Goal: Check status: Check status

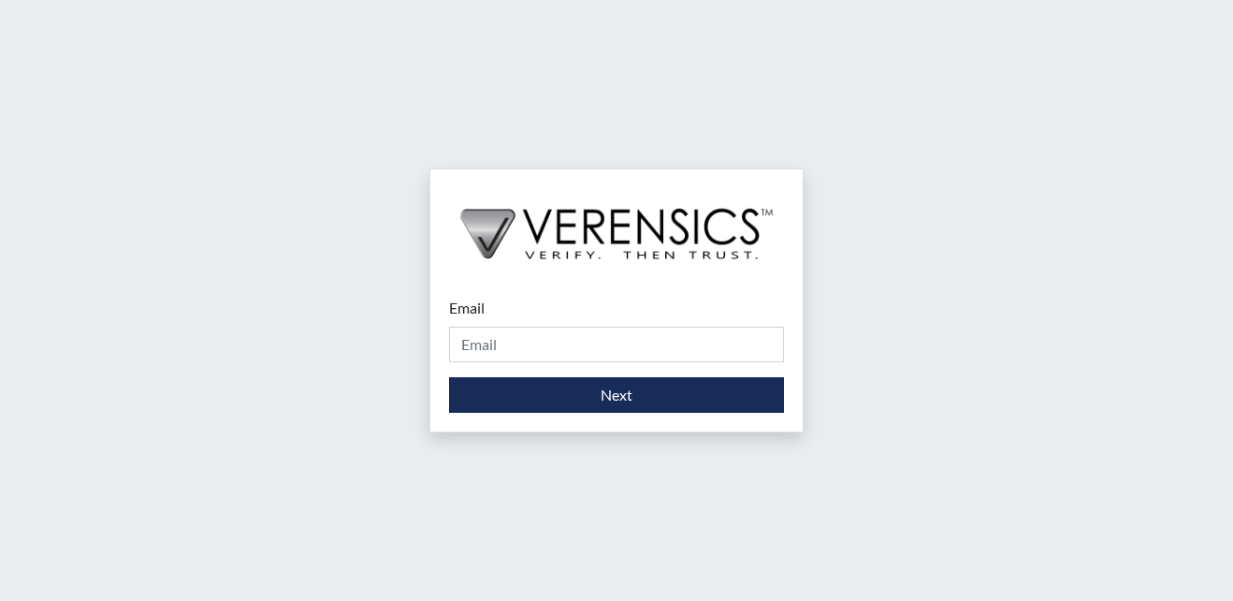
type input "[EMAIL_ADDRESS][PERSON_NAME][DOMAIN_NAME]"
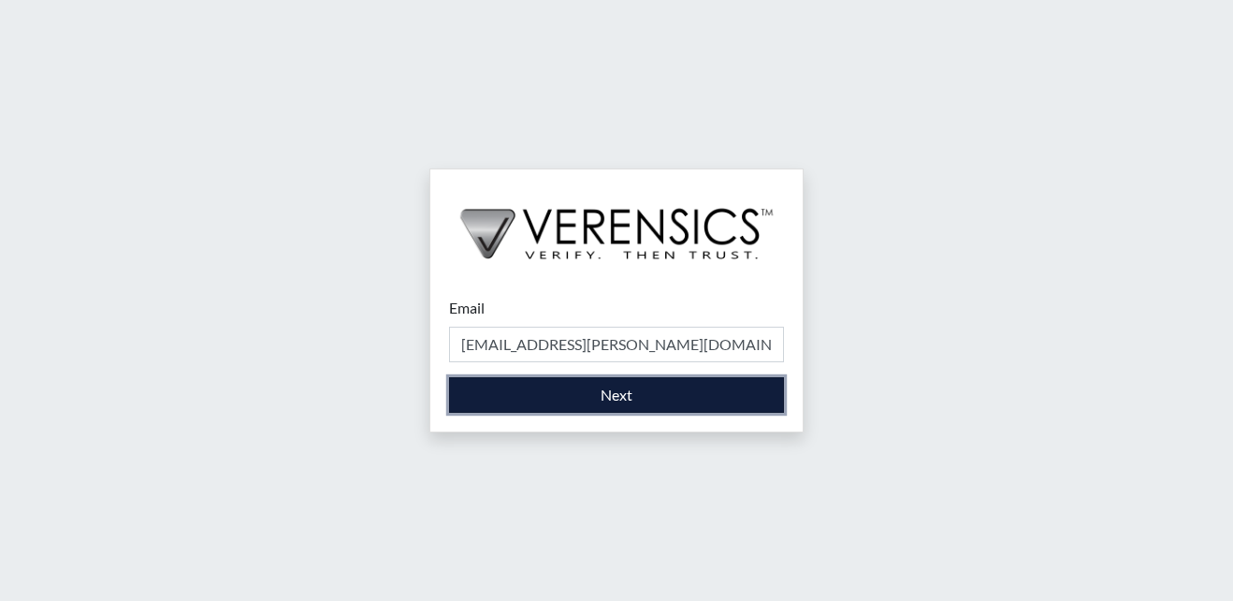
click at [594, 386] on button "Next" at bounding box center [616, 395] width 335 height 36
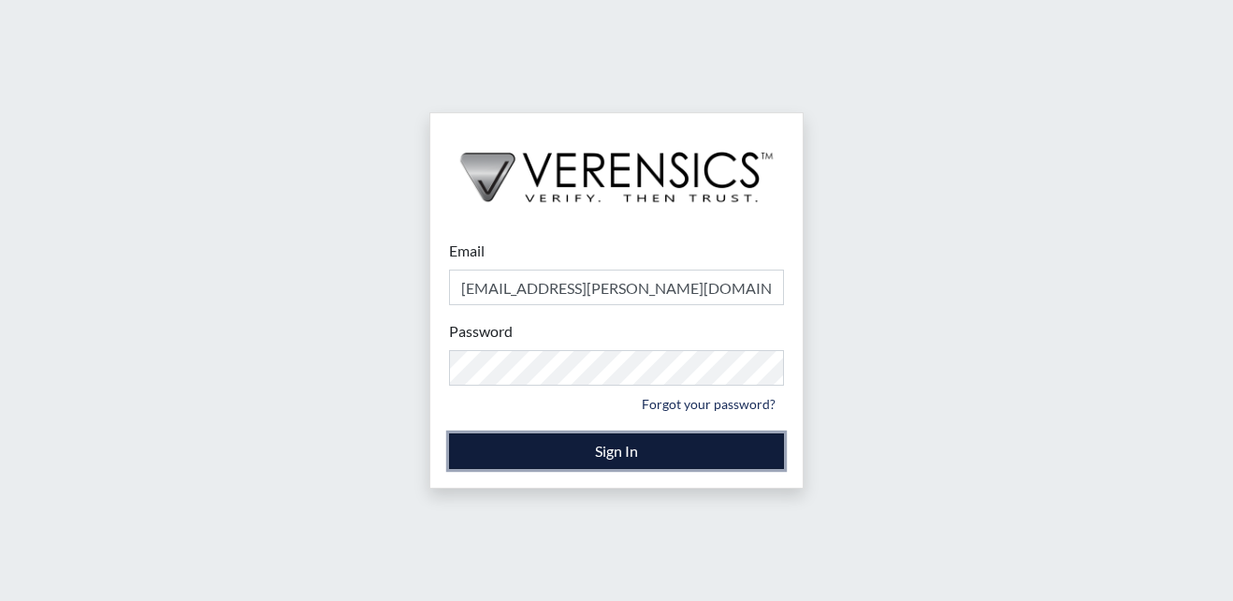
click at [603, 443] on button "Sign In" at bounding box center [616, 451] width 335 height 36
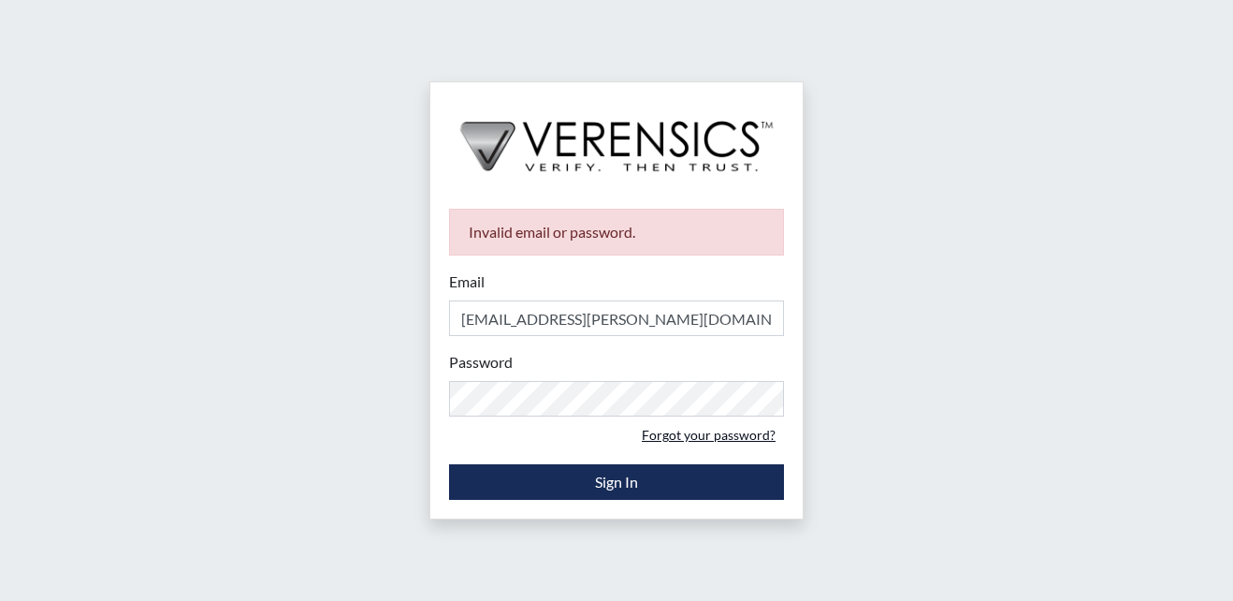
click at [711, 435] on link "Forgot your password?" at bounding box center [708, 434] width 151 height 29
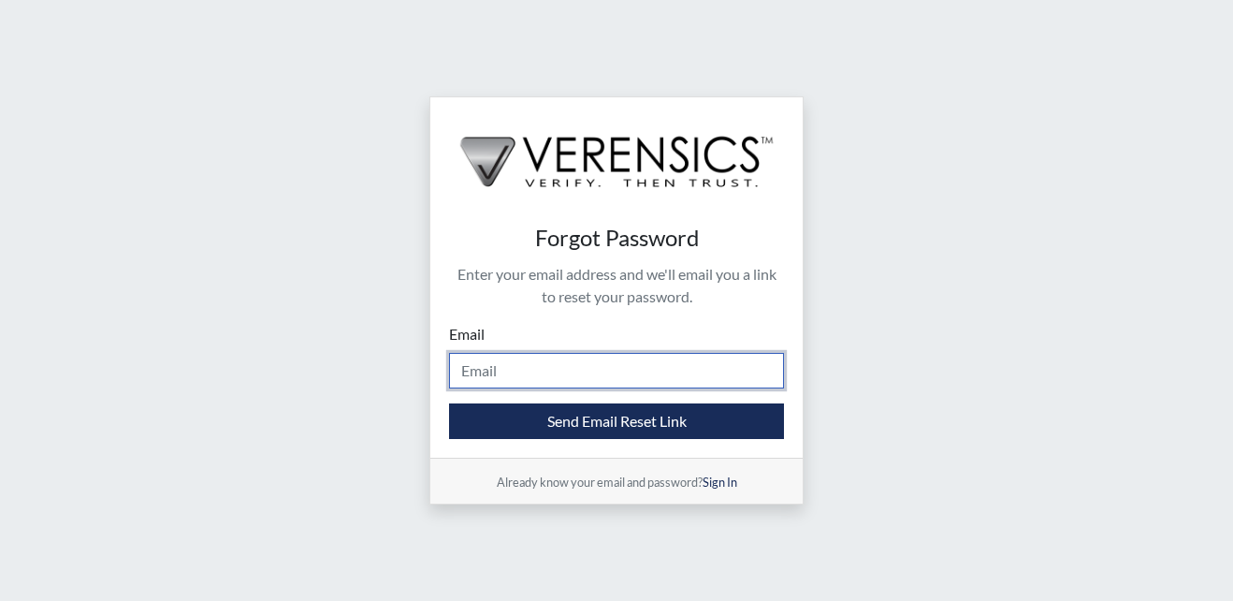
click at [491, 369] on input "Email" at bounding box center [616, 371] width 335 height 36
type input "[EMAIL_ADDRESS][PERSON_NAME][DOMAIN_NAME]"
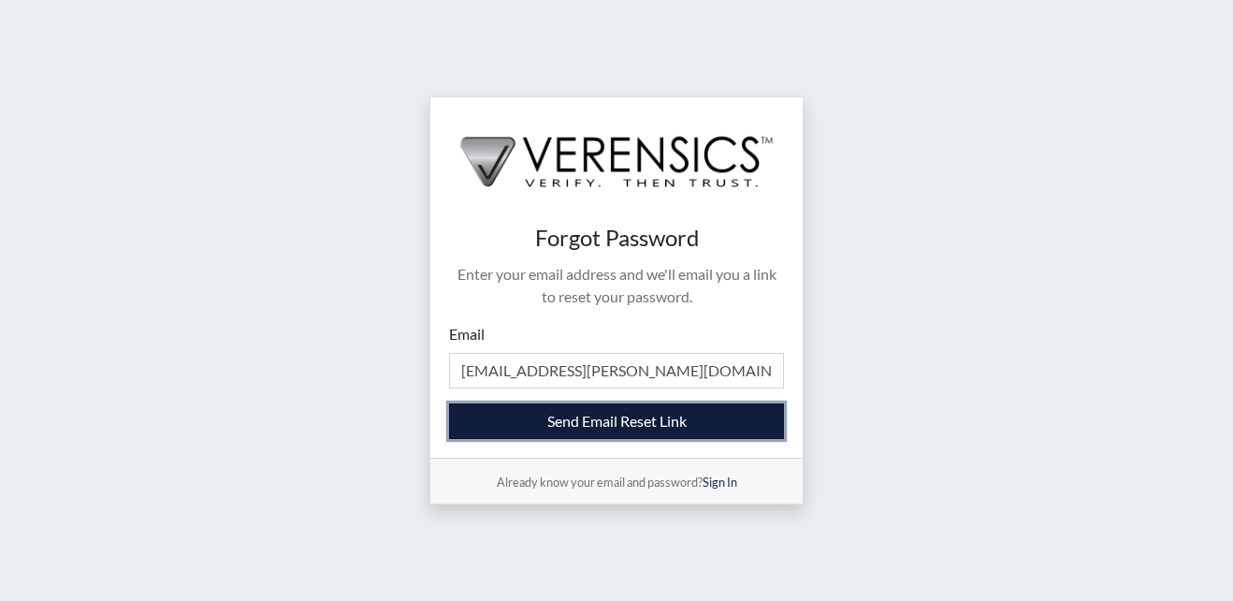
click at [617, 418] on button "Send Email Reset Link" at bounding box center [616, 421] width 335 height 36
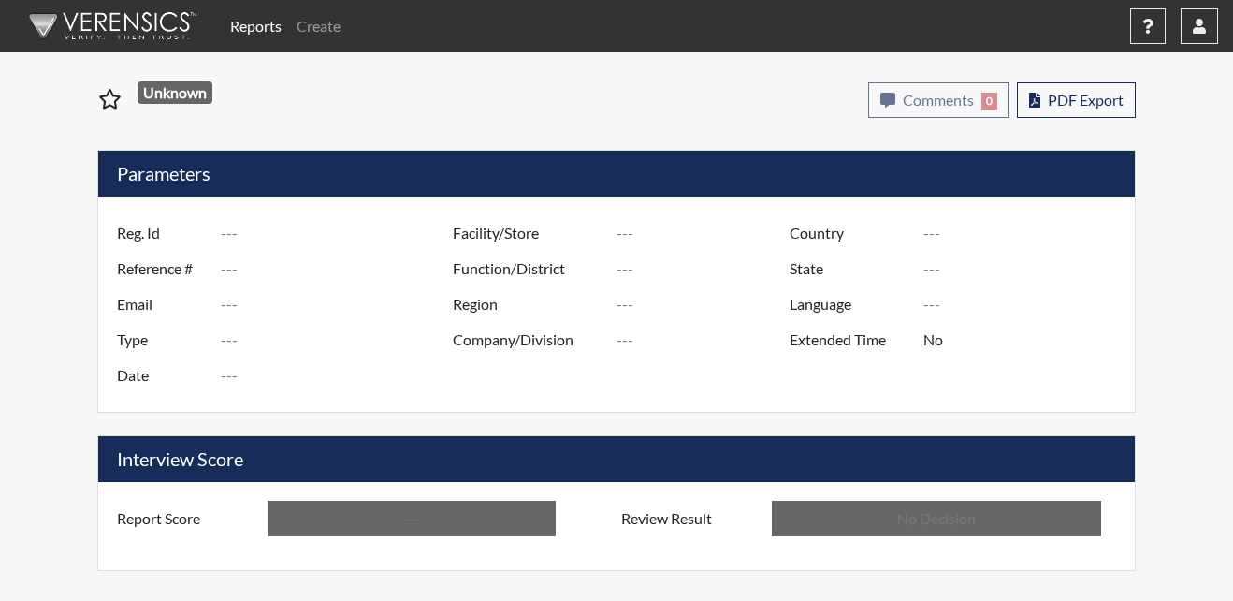
type input "LC5115"
type input "50771"
type input "---"
type input "Corrections Pre-Employment"
type input "[DATE]"
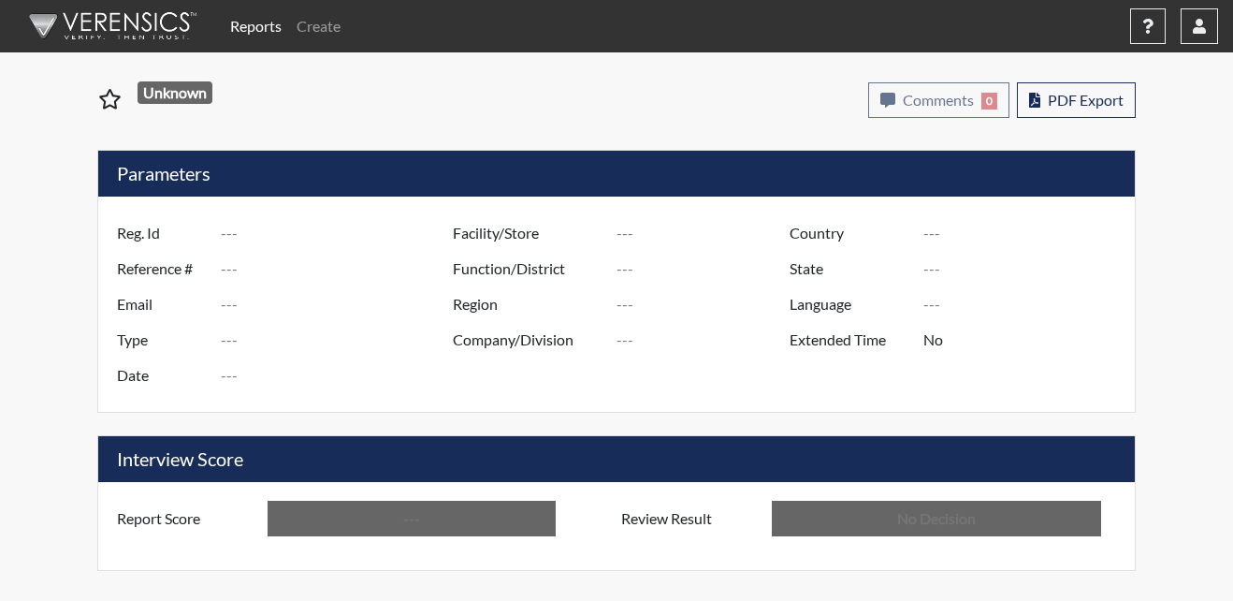
type input "Metro Re-Entry Facility"
type input "[GEOGRAPHIC_DATA]"
type input "[US_STATE]"
type input "English"
type input "Below Conditions"
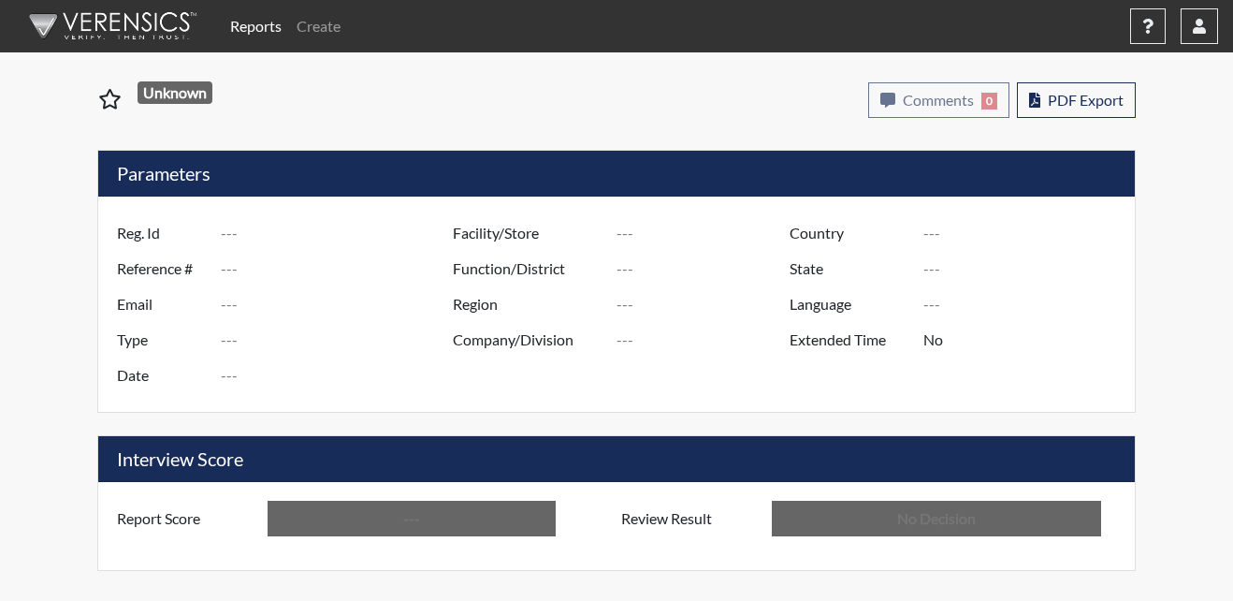
type input "In Review"
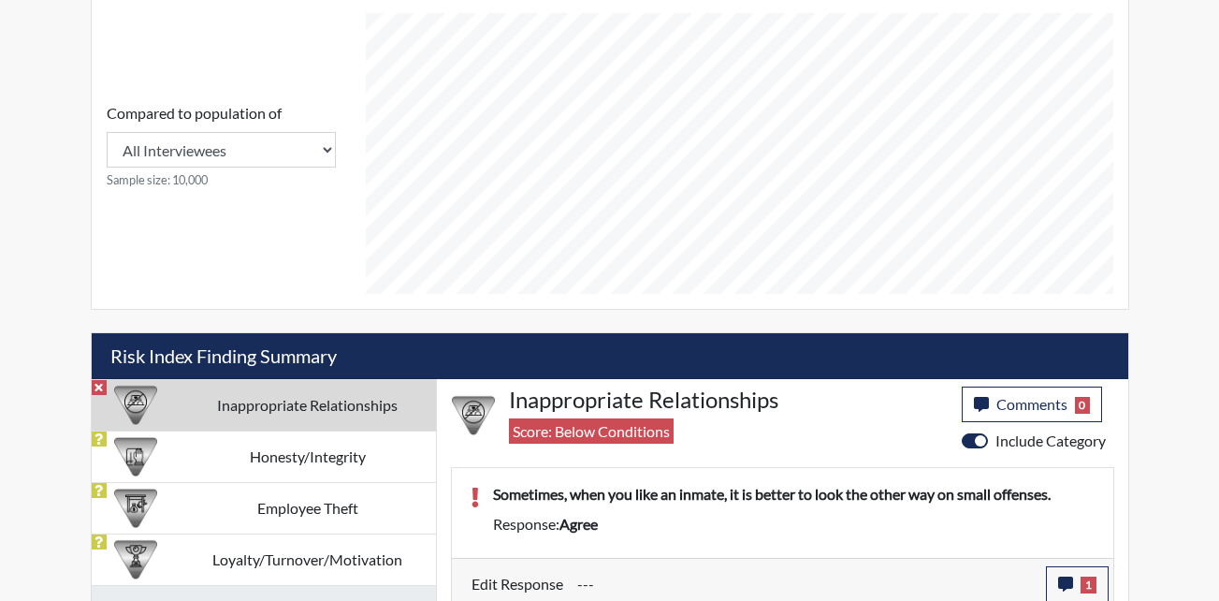
scroll to position [842, 0]
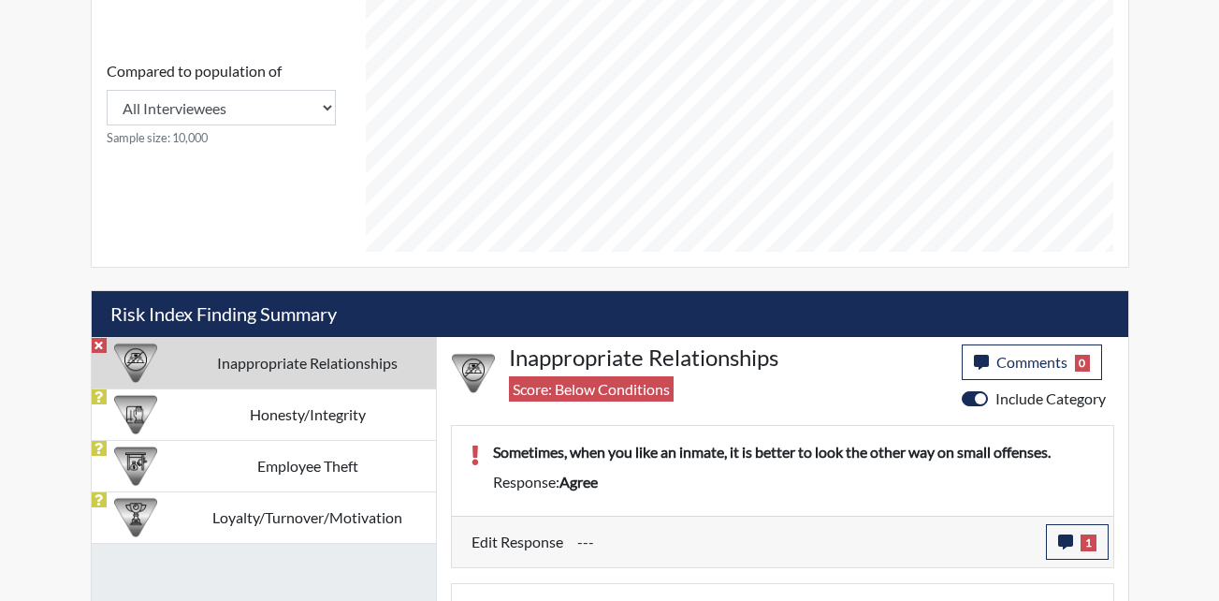
click at [276, 369] on td "Inappropriate Relationships" at bounding box center [308, 362] width 256 height 51
click at [1086, 538] on span "1" at bounding box center [1089, 542] width 16 height 17
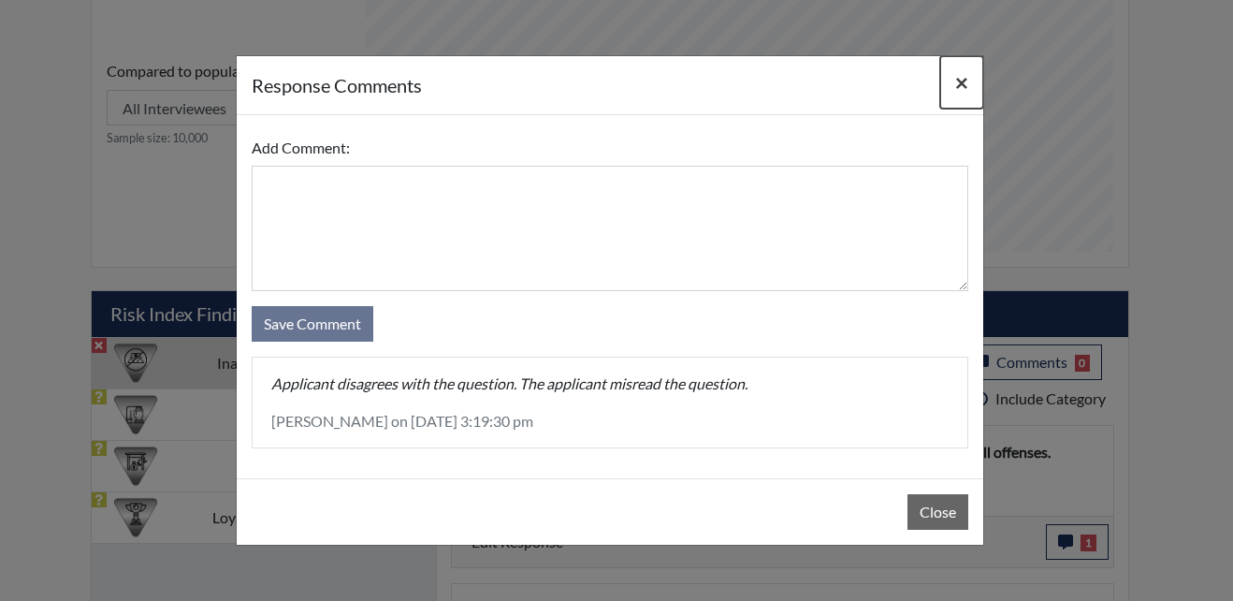
click at [962, 81] on span "×" at bounding box center [961, 81] width 13 height 27
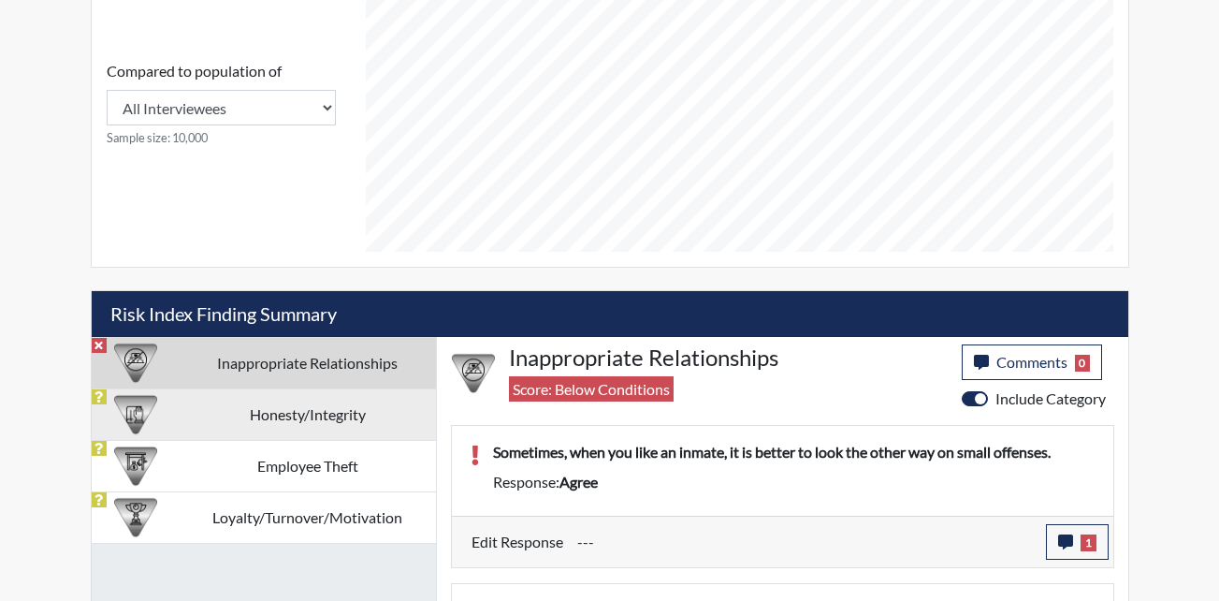
click at [204, 412] on td "Honesty/Integrity" at bounding box center [308, 413] width 256 height 51
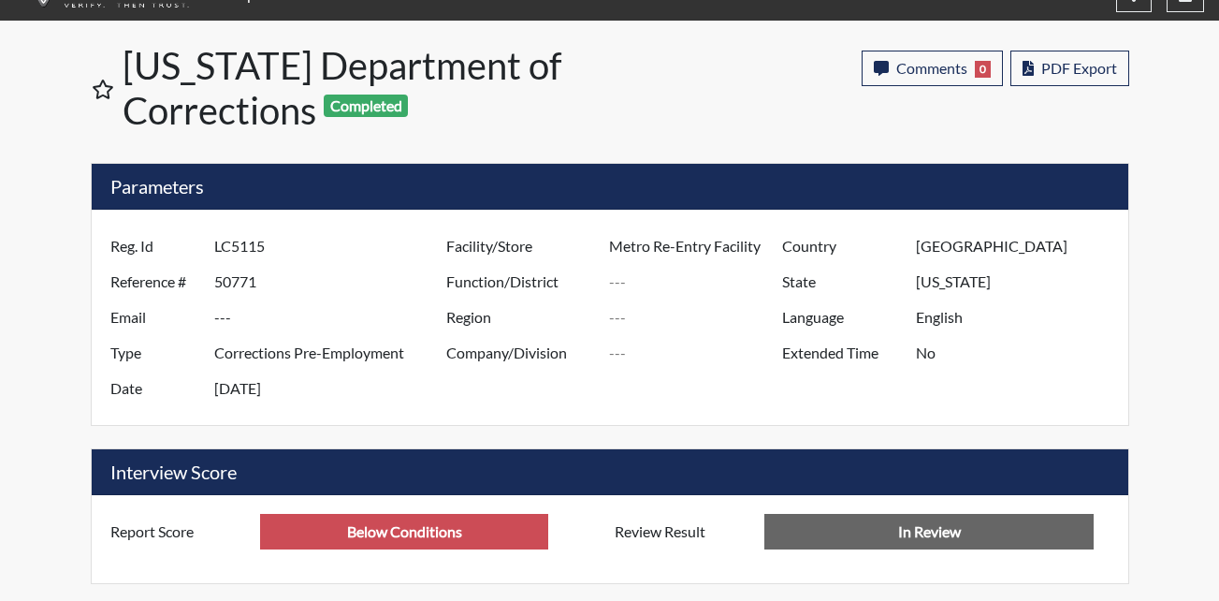
scroll to position [0, 0]
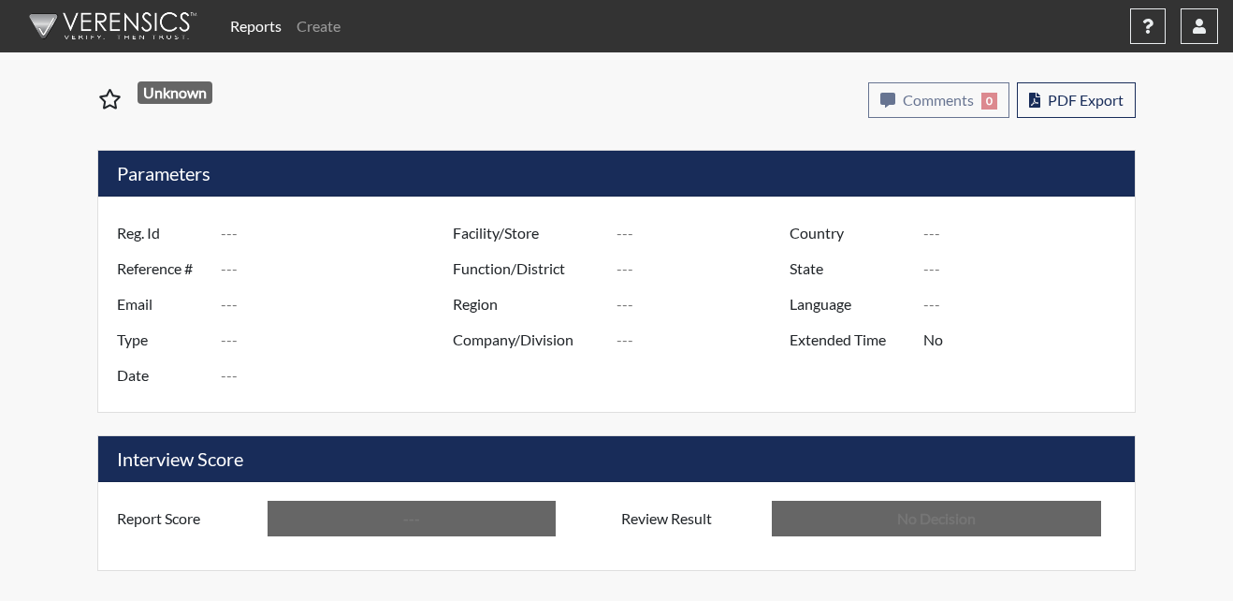
type input "LC5115"
type input "50771"
type input "---"
type input "Corrections Pre-Employment"
type input "[DATE]"
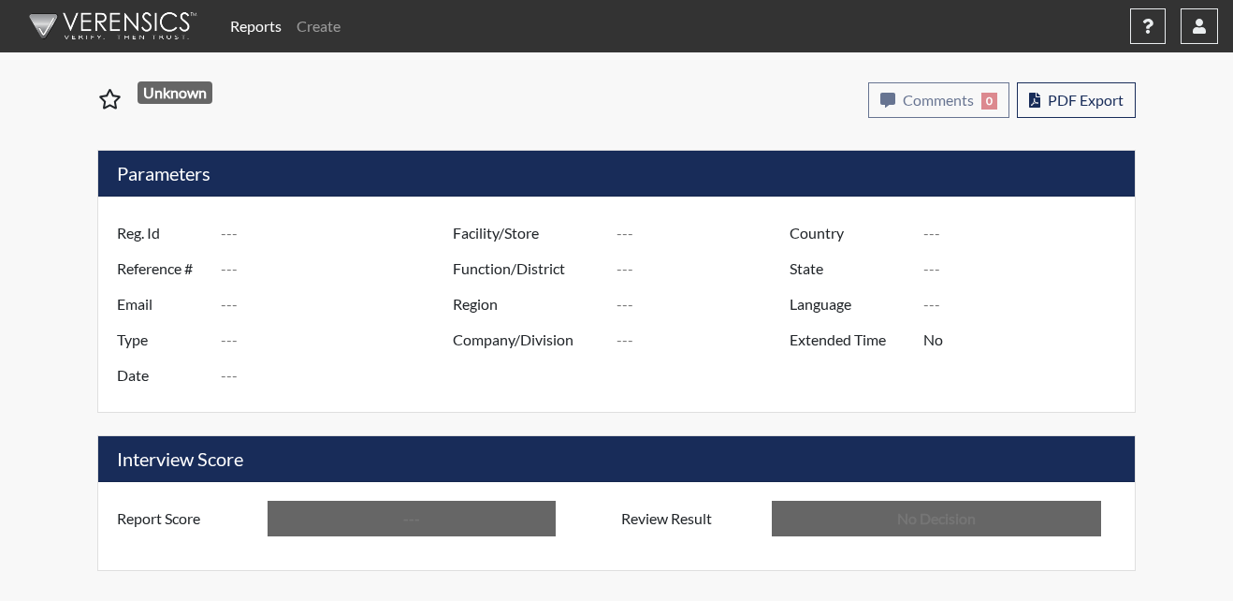
type input "Metro Re-Entry Facility"
type input "[GEOGRAPHIC_DATA]"
type input "[US_STATE]"
type input "English"
type input "Below Conditions"
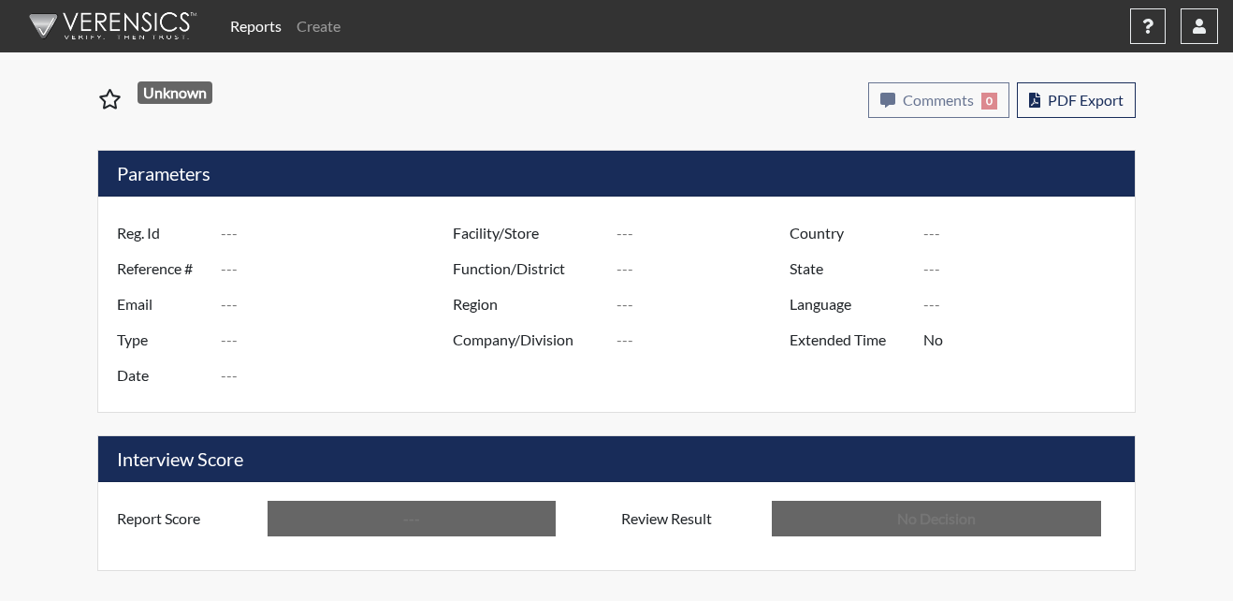
type input "In Review"
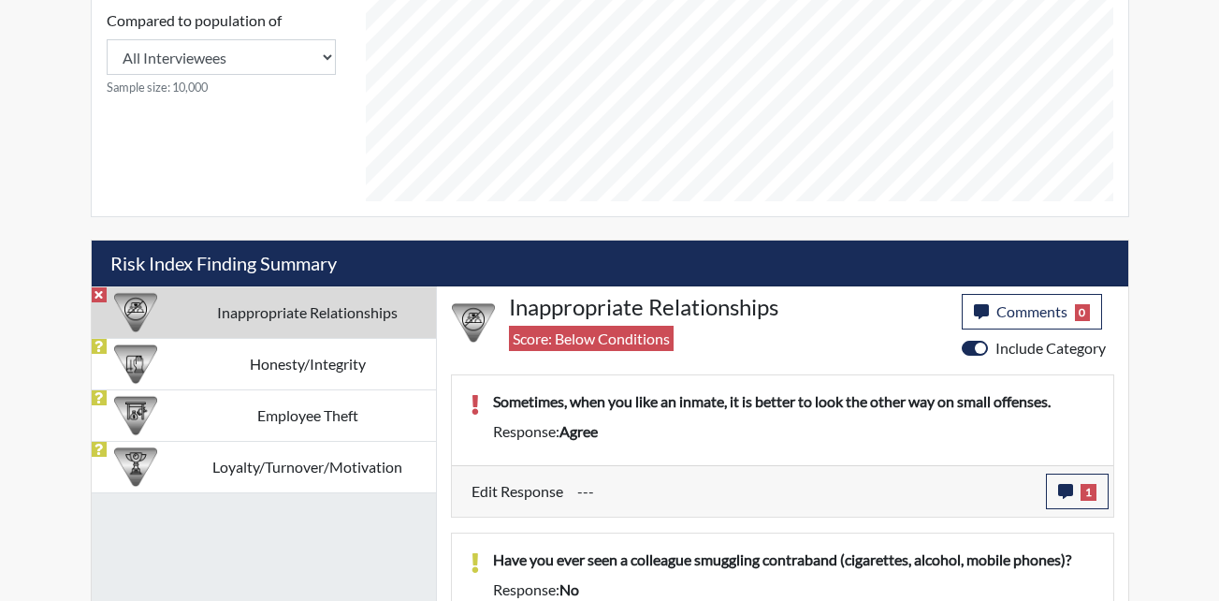
scroll to position [1008, 0]
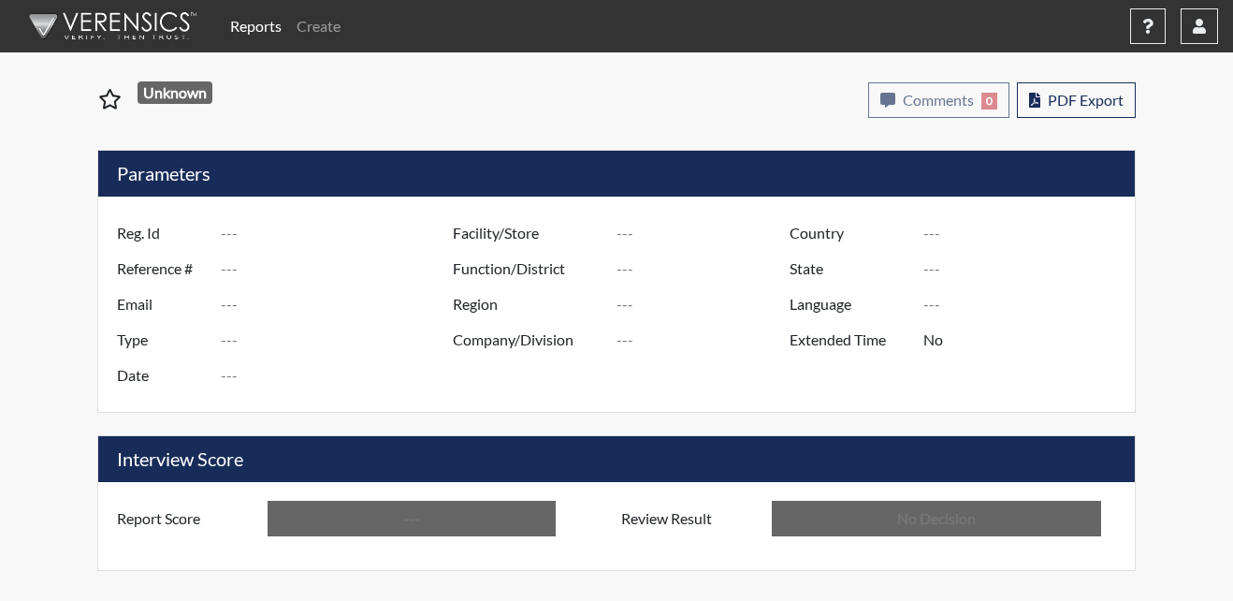
type input "LC5115"
type input "50771"
type input "---"
type input "Corrections Pre-Employment"
type input "[DATE]"
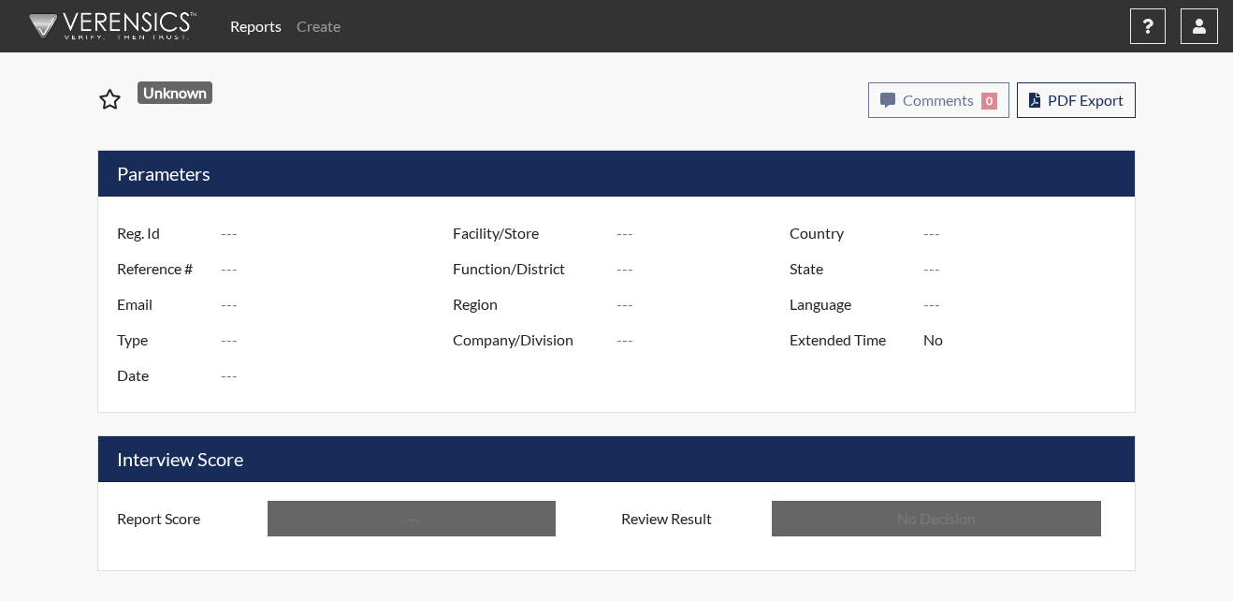
type input "Metro Re-Entry Facility"
type input "[GEOGRAPHIC_DATA]"
type input "[US_STATE]"
type input "English"
type input "Below Conditions"
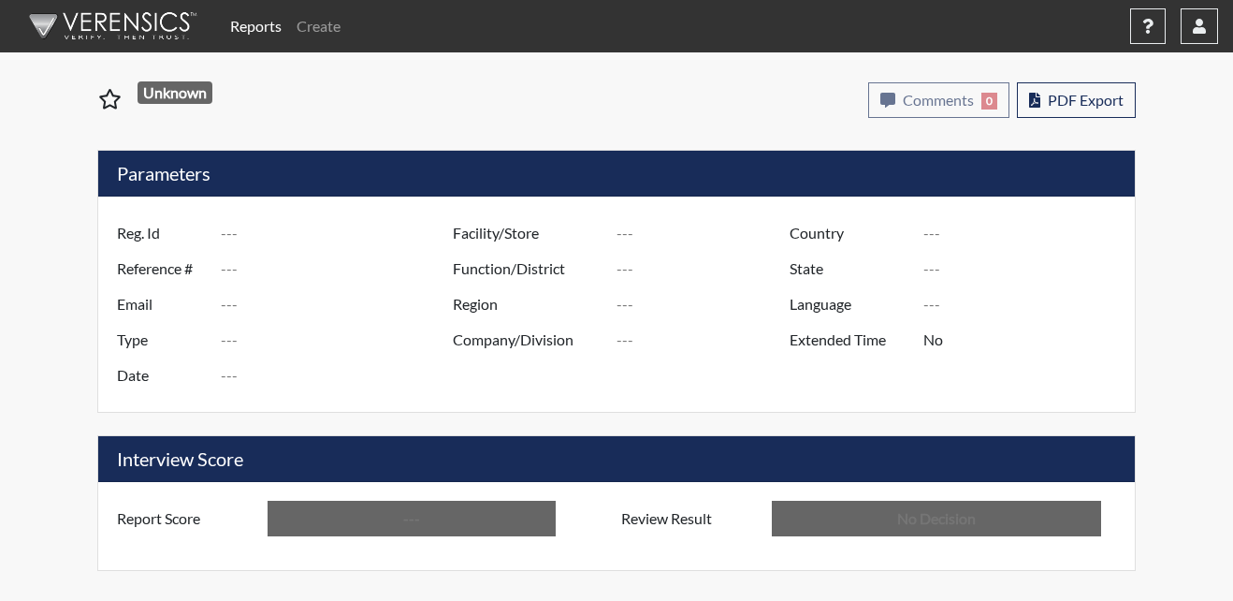
type input "In Review"
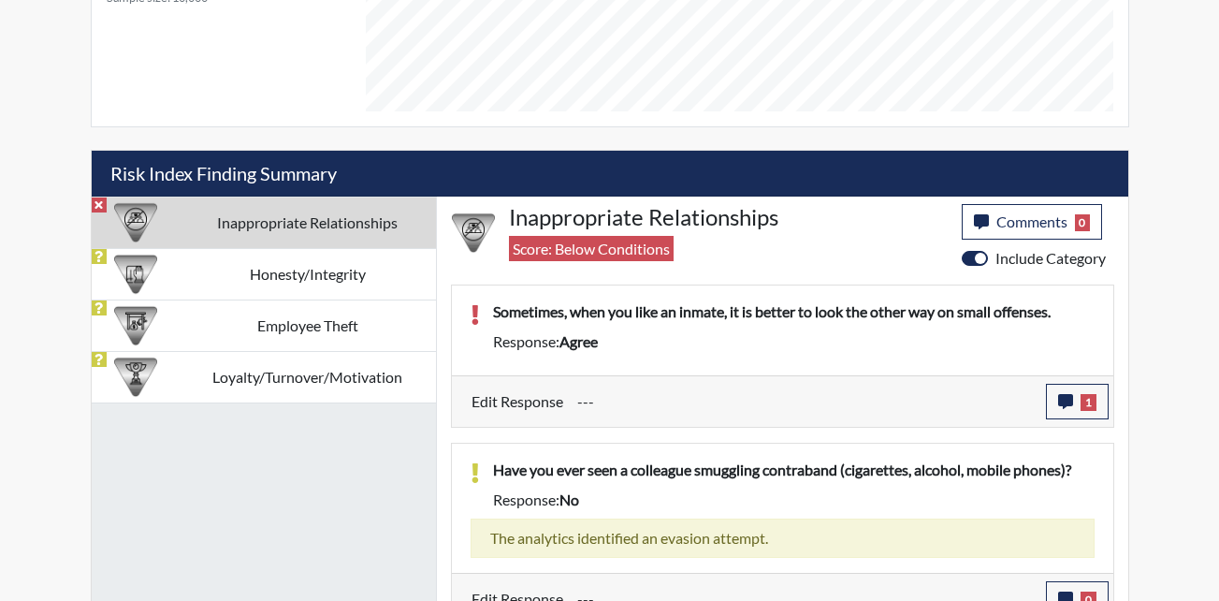
scroll to position [1008, 0]
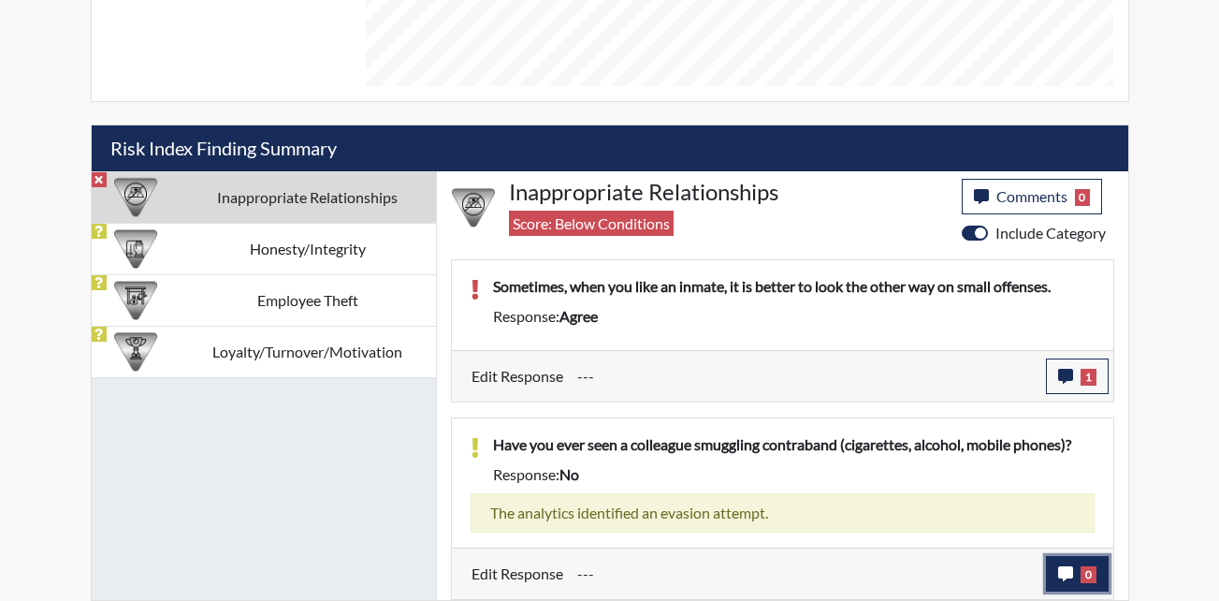
click at [1060, 580] on icon "button" at bounding box center [1065, 573] width 15 height 15
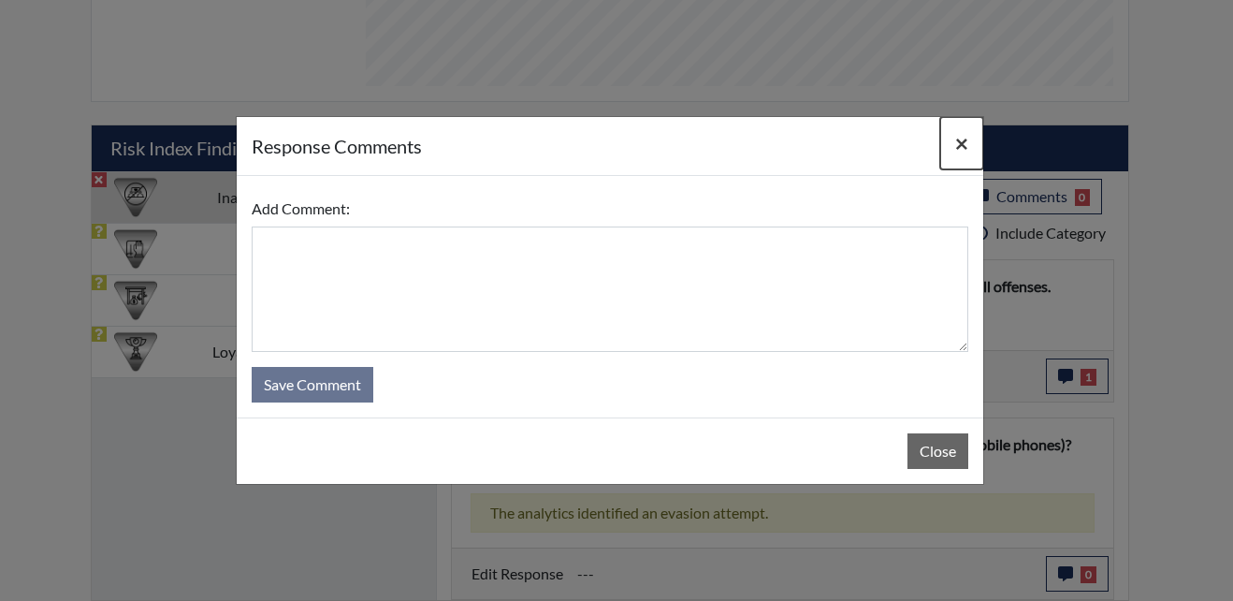
click at [958, 143] on span "×" at bounding box center [961, 142] width 13 height 27
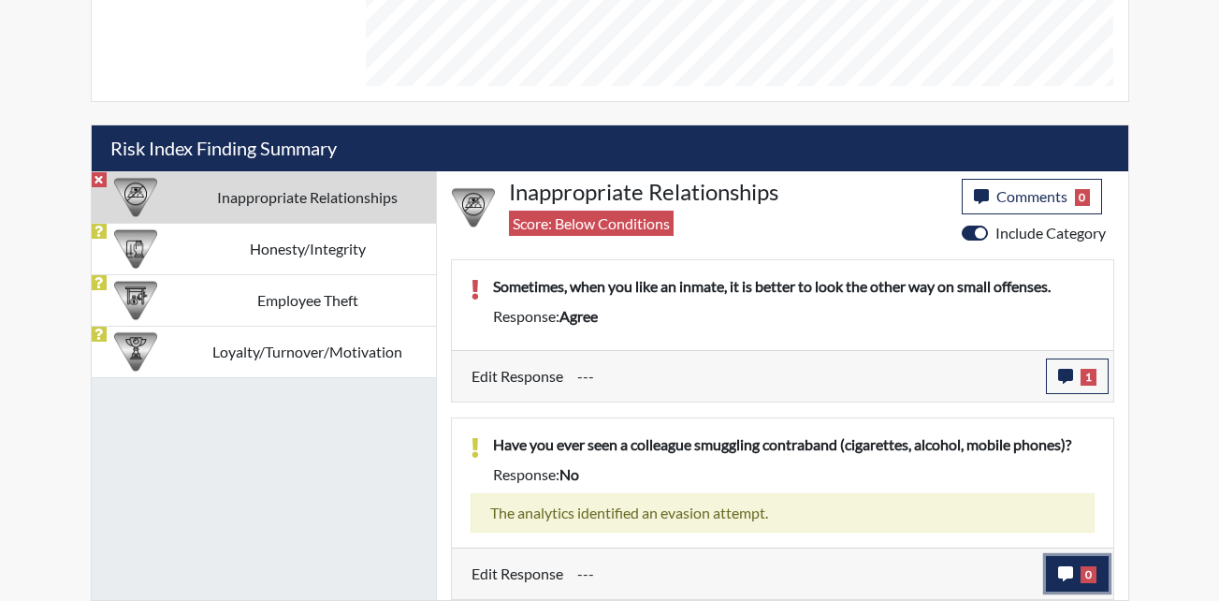
click at [1063, 584] on button "0" at bounding box center [1077, 574] width 63 height 36
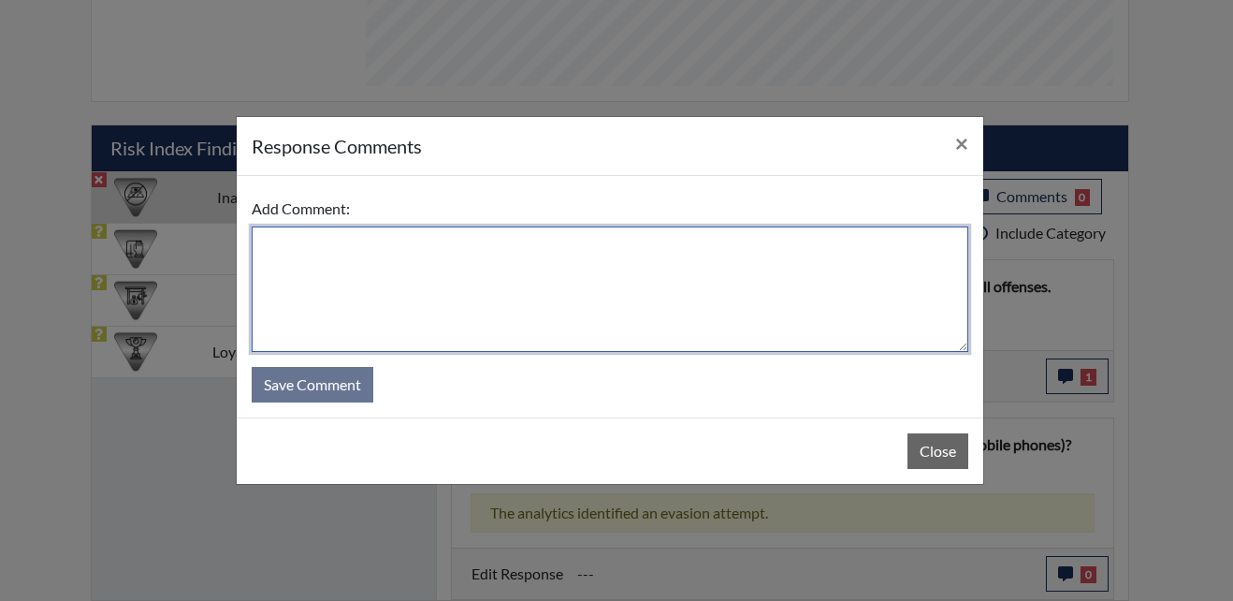
click at [409, 269] on textarea at bounding box center [610, 288] width 717 height 125
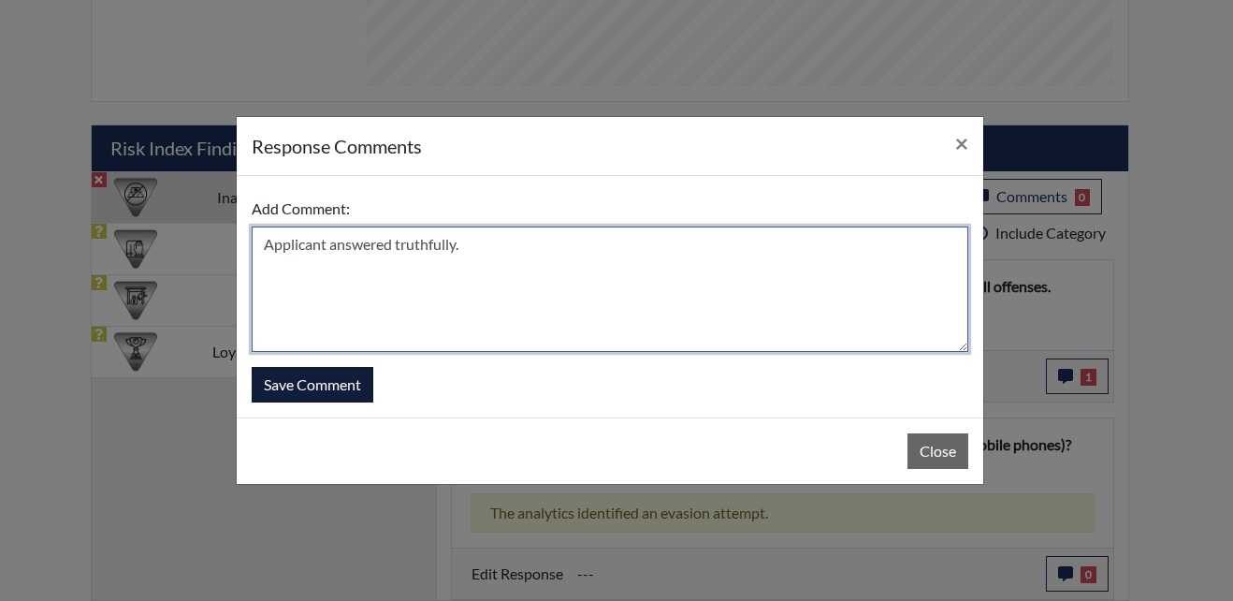
type textarea "Applicant answered truthfully."
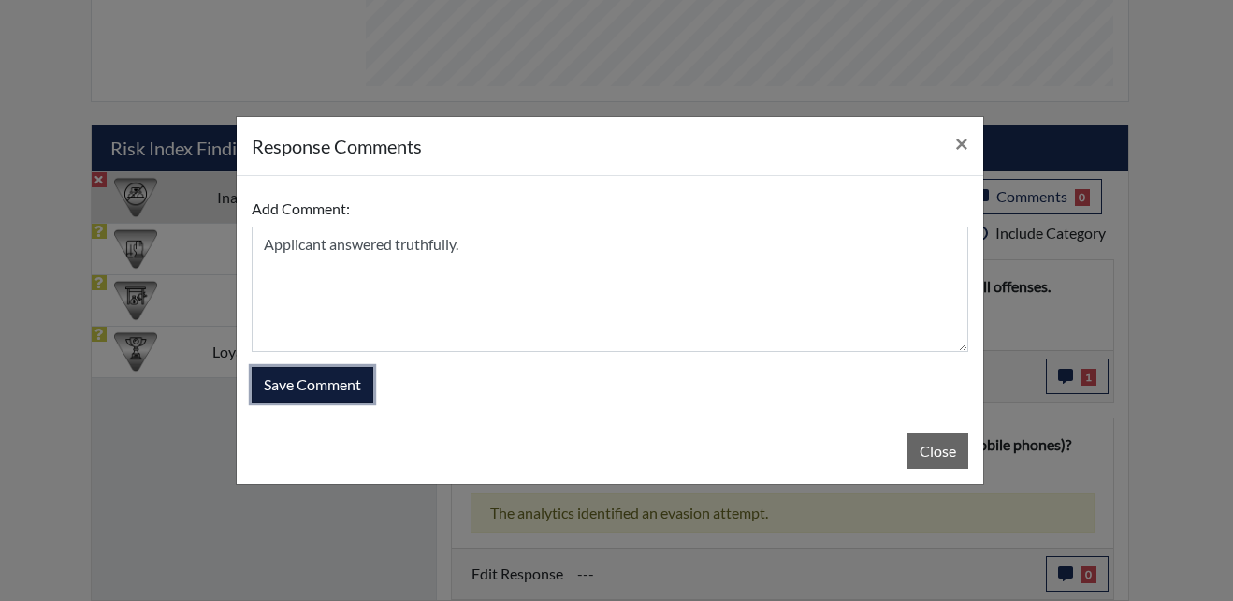
click at [334, 382] on button "Save Comment" at bounding box center [313, 385] width 122 height 36
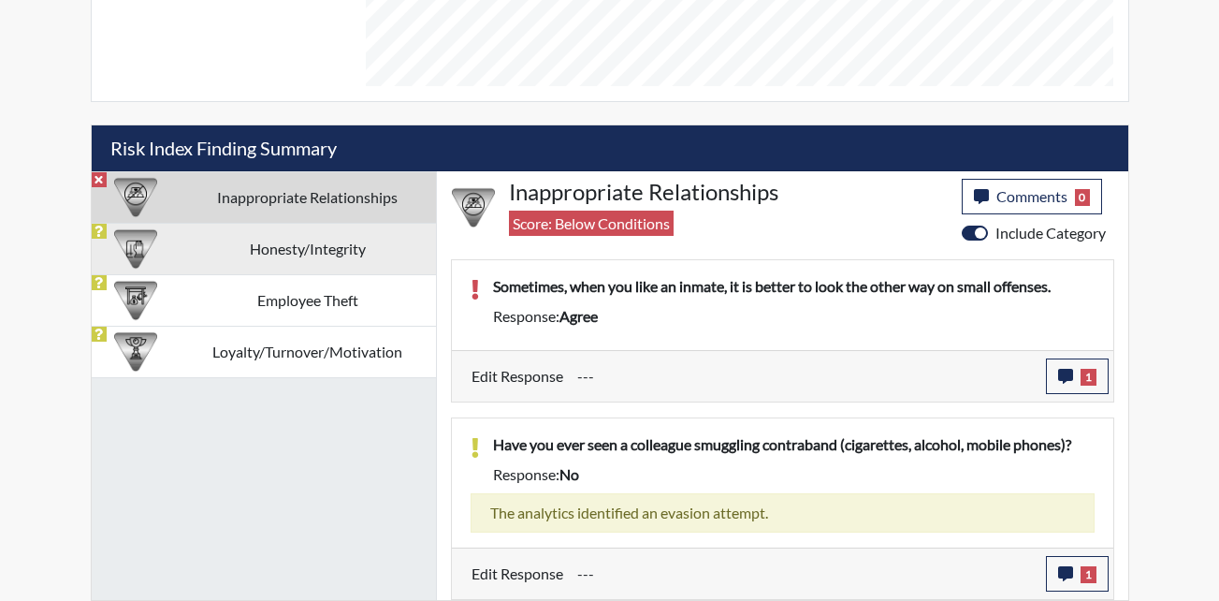
click at [232, 233] on td "Honesty/Integrity" at bounding box center [308, 248] width 256 height 51
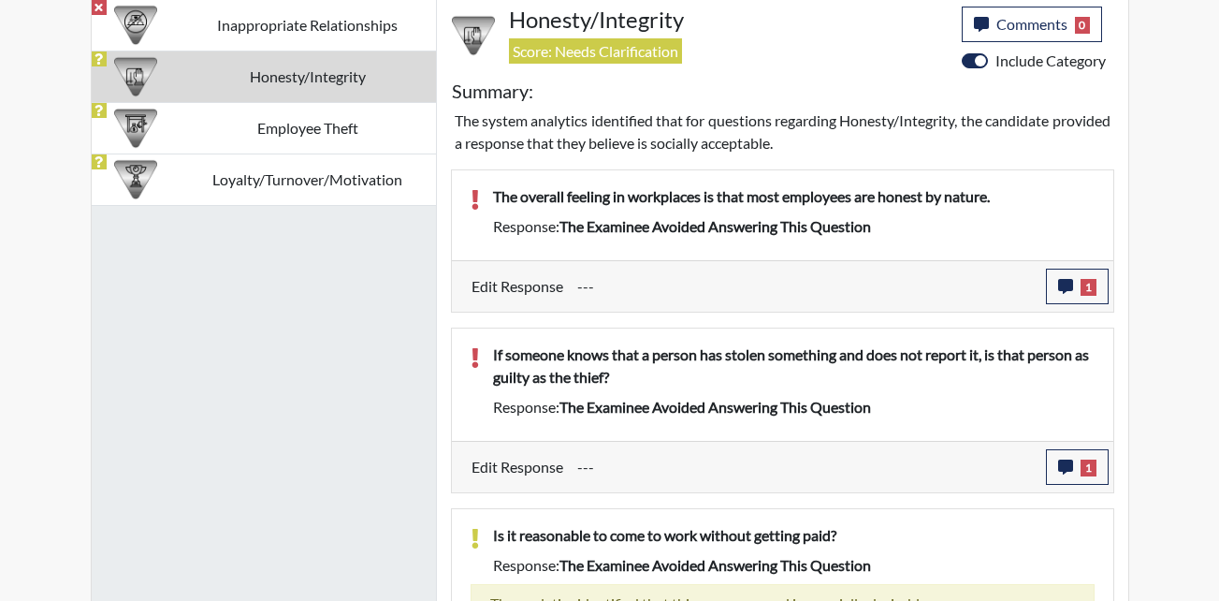
scroll to position [1147, 0]
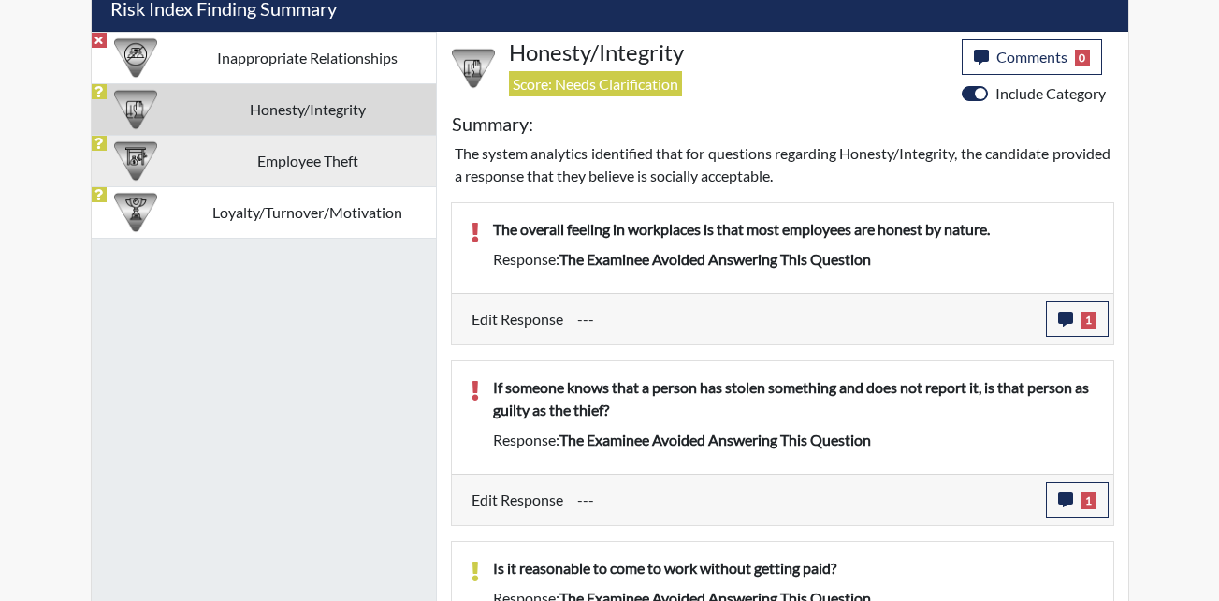
click at [291, 155] on td "Employee Theft" at bounding box center [308, 160] width 256 height 51
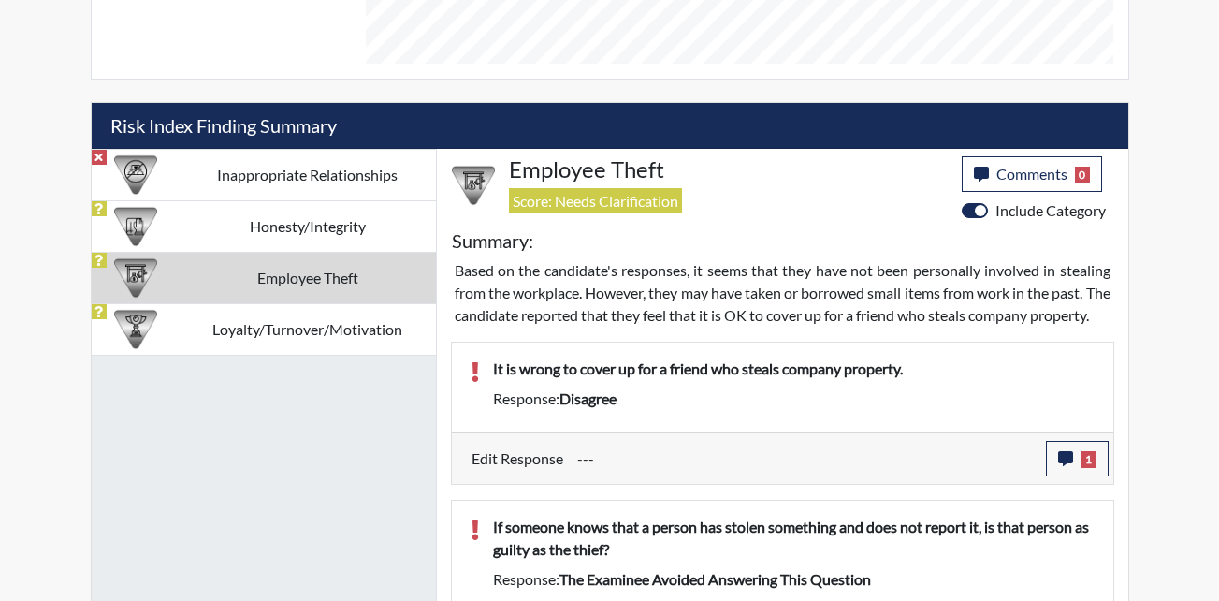
scroll to position [951, 0]
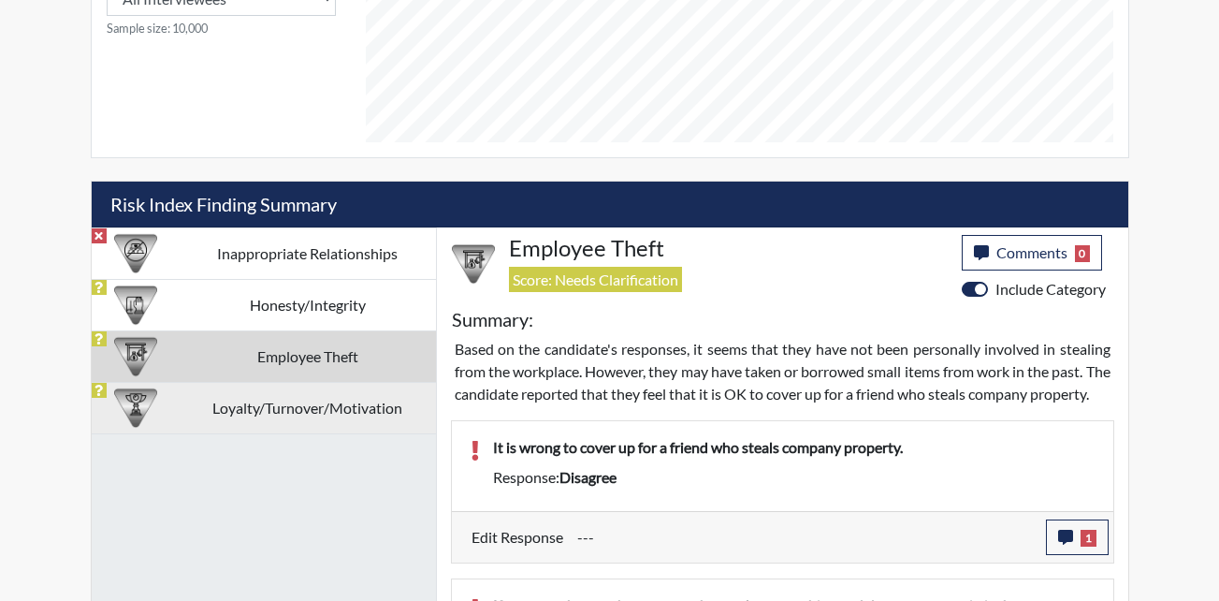
click at [283, 408] on td "Loyalty/Turnover/Motivation" at bounding box center [308, 407] width 256 height 51
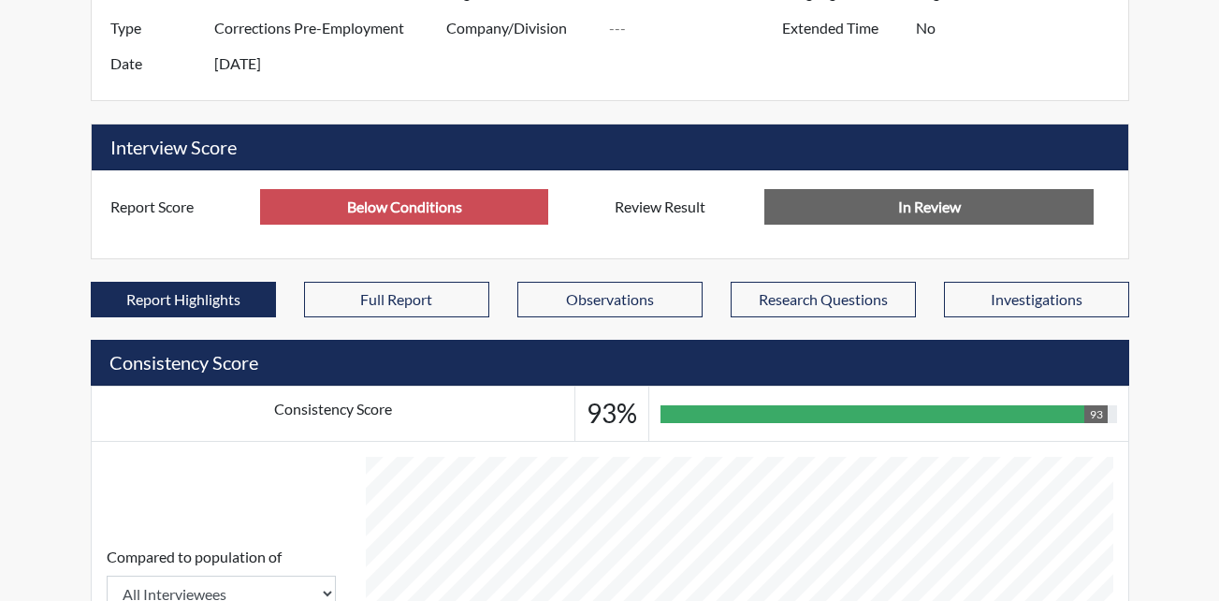
scroll to position [318, 0]
